Goal: Task Accomplishment & Management: Use online tool/utility

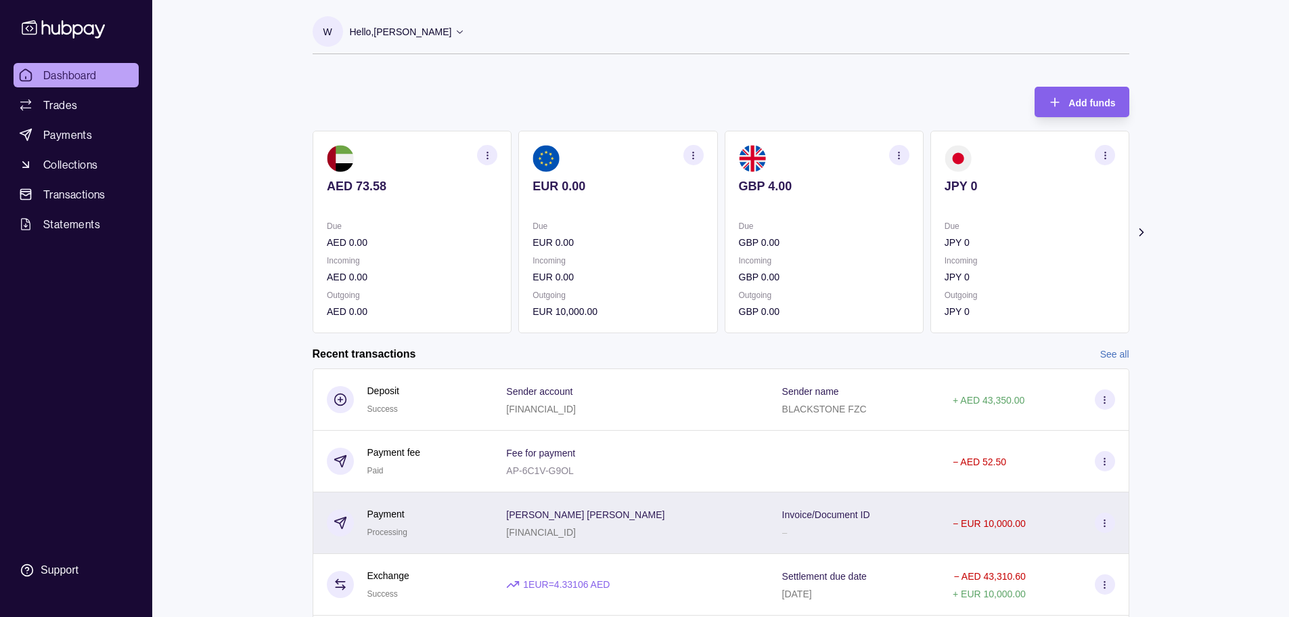
click at [711, 525] on div "[PERSON_NAME] [PERSON_NAME] [FINANCIAL_ID]" at bounding box center [630, 523] width 248 height 34
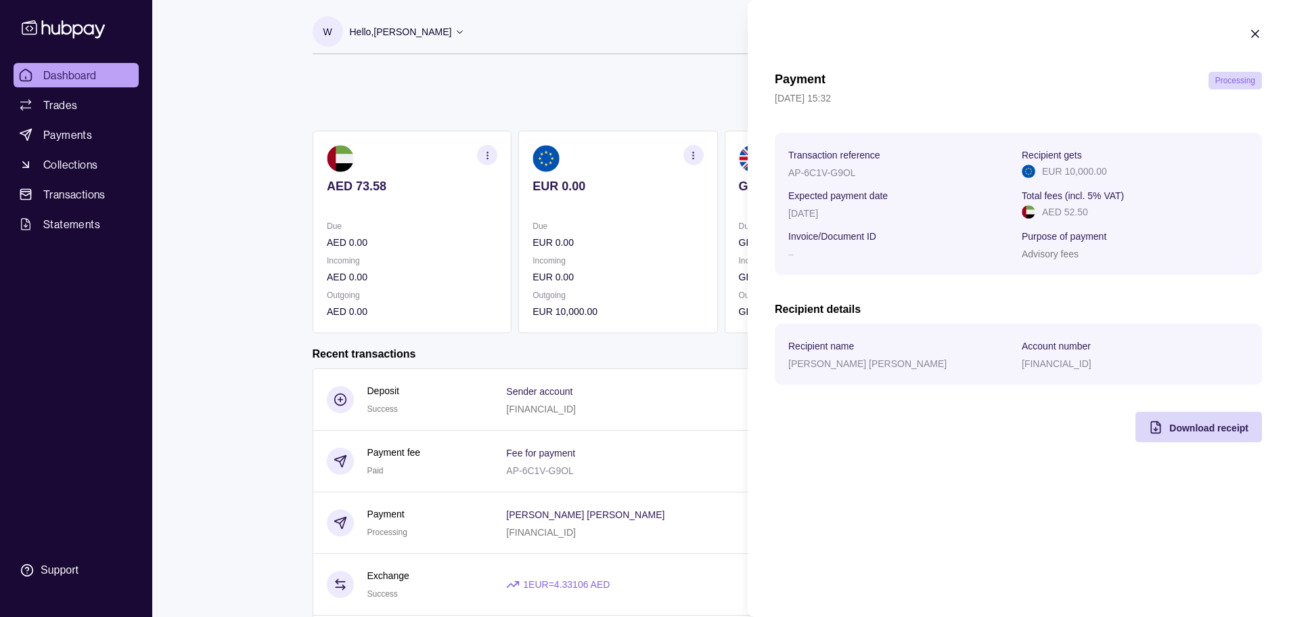
click at [1255, 28] on icon "button" at bounding box center [1256, 34] width 14 height 14
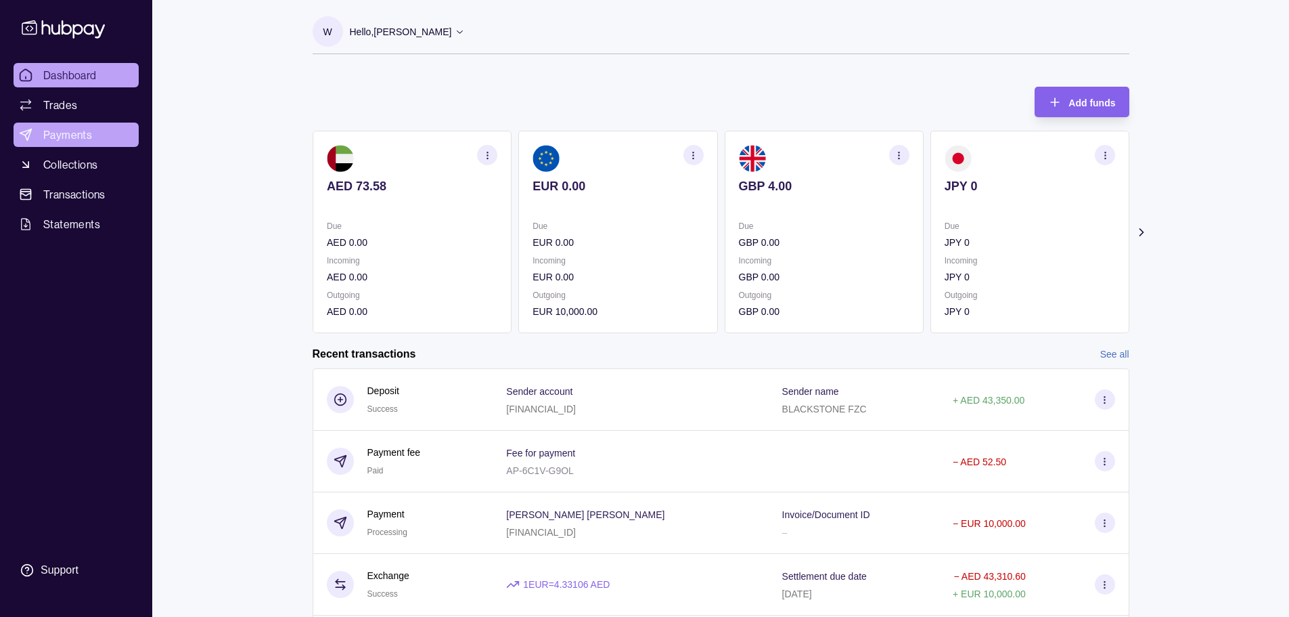
click at [103, 136] on link "Payments" at bounding box center [76, 135] width 125 height 24
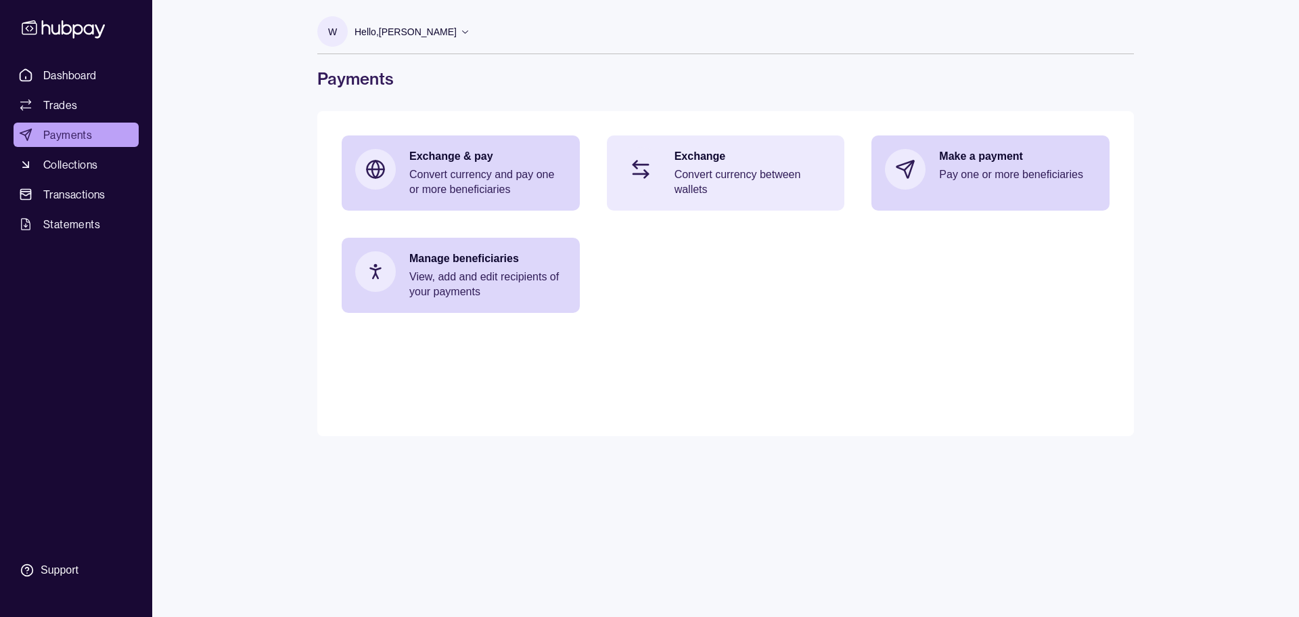
click at [717, 193] on p "Convert currency between wallets" at bounding box center [753, 182] width 157 height 30
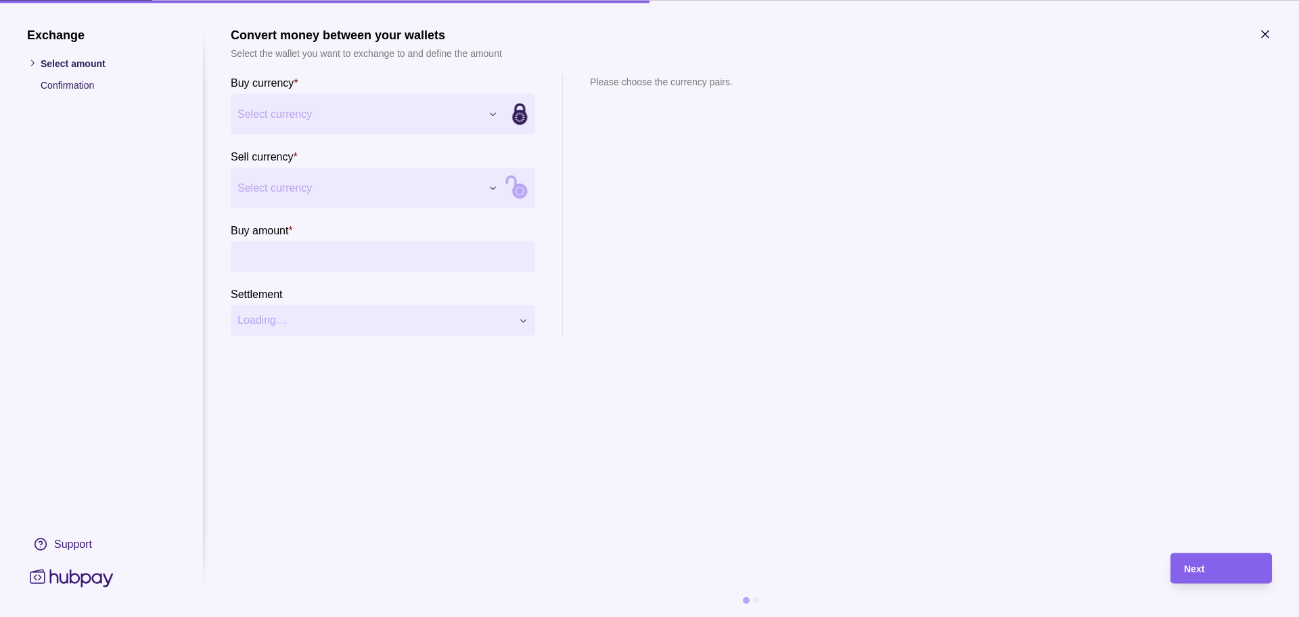
click at [352, 616] on div "Exchange Select amount Confirmation Support Convert money between your wallets …" at bounding box center [649, 617] width 1299 height 0
click at [288, 616] on div "Exchange Select amount Confirmation Support Convert money between your wallets …" at bounding box center [649, 617] width 1299 height 0
